Goal: Task Accomplishment & Management: Use online tool/utility

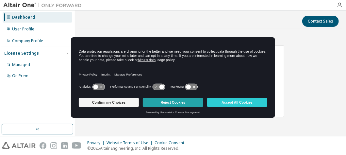
click at [155, 103] on button "Reject Cookies" at bounding box center [173, 102] width 60 height 9
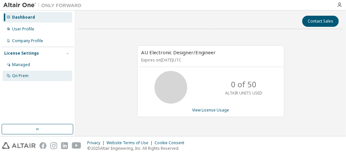
click at [27, 74] on div "On Prem" at bounding box center [20, 75] width 16 height 5
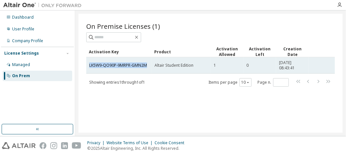
drag, startPoint x: 151, startPoint y: 62, endPoint x: 87, endPoint y: 64, distance: 63.6
click at [87, 64] on td "LK5W9-QO90P-9MRPR-GMN2M" at bounding box center [118, 65] width 65 height 16
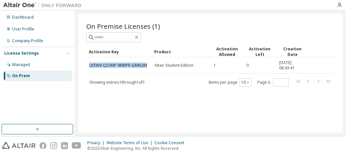
copy link "LK5W9-QO90P-9MRPR-GMN2M"
click at [155, 89] on div "On Premise Licenses (1) Clear Load Save Save As Field Operator Value Select fil…" at bounding box center [210, 73] width 264 height 119
